Goal: Check status: Check status

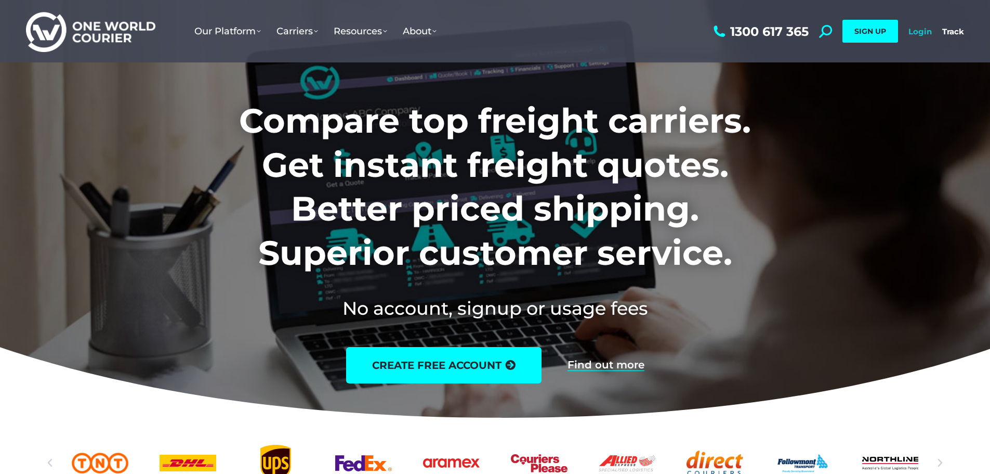
click at [918, 30] on link "Login" at bounding box center [920, 32] width 23 height 10
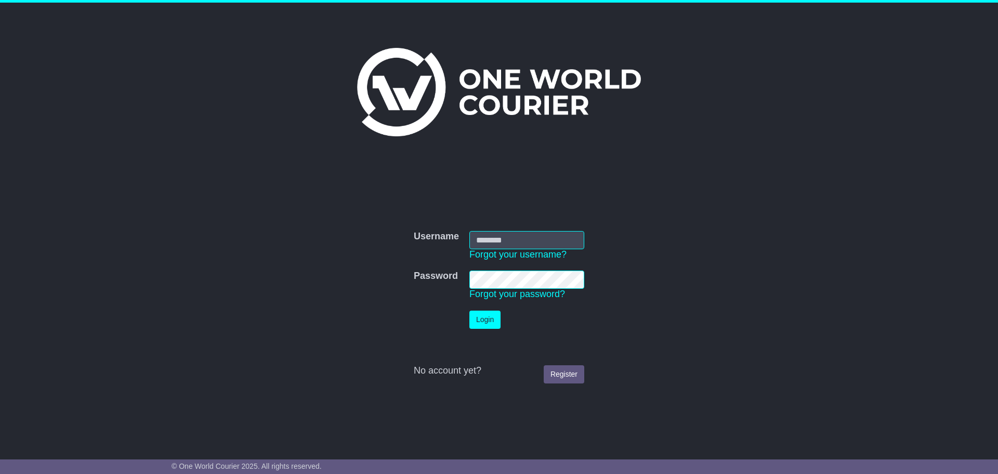
type input "**********"
click at [502, 315] on td "Login" at bounding box center [526, 319] width 125 height 29
click at [497, 315] on button "Login" at bounding box center [484, 319] width 31 height 18
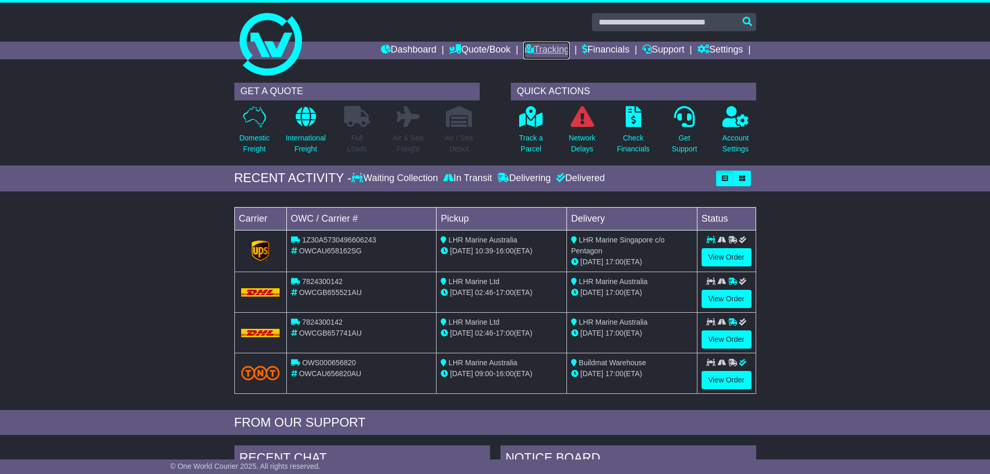
click at [543, 45] on link "Tracking" at bounding box center [546, 51] width 46 height 18
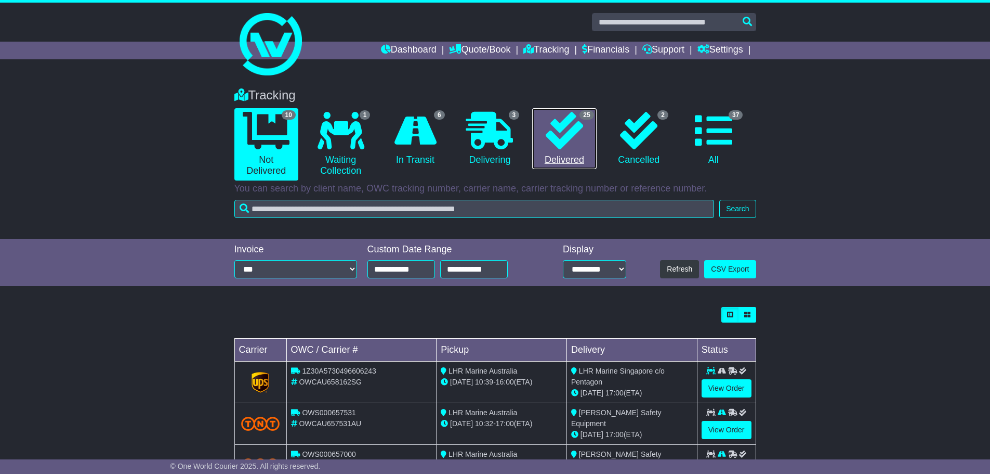
drag, startPoint x: 570, startPoint y: 139, endPoint x: 565, endPoint y: 177, distance: 38.8
click at [569, 139] on icon at bounding box center [564, 130] width 37 height 37
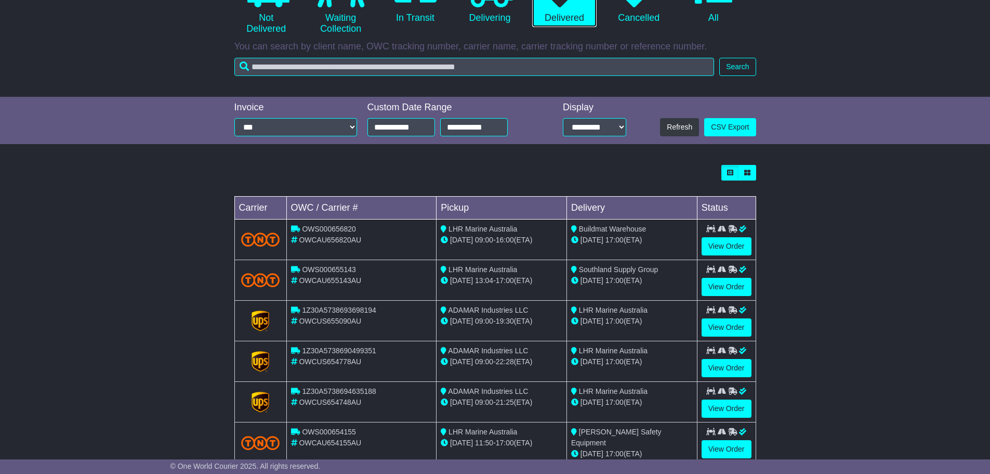
scroll to position [156, 0]
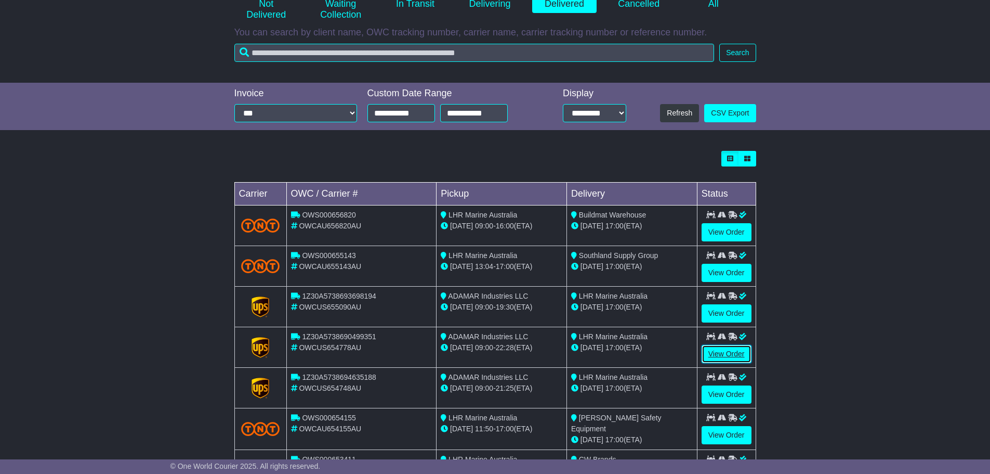
click at [742, 351] on link "View Order" at bounding box center [727, 354] width 50 height 18
